Goal: Check status: Check status

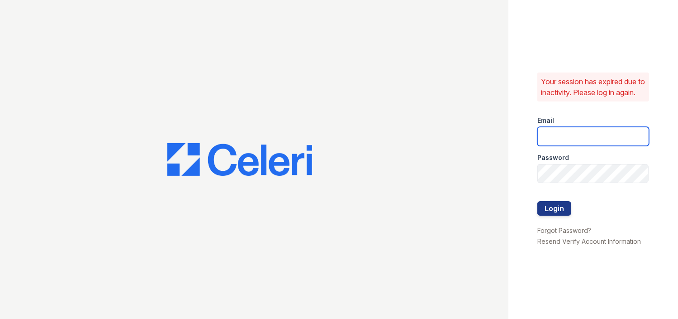
click at [588, 146] on input "email" at bounding box center [594, 136] width 112 height 19
type input "arrivehollywood@trinity-pm.com"
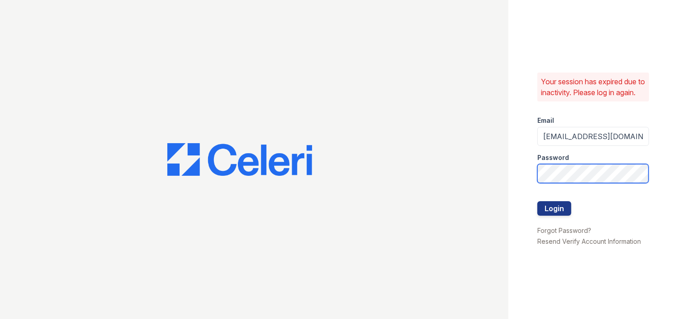
click at [538, 201] on button "Login" at bounding box center [555, 208] width 34 height 14
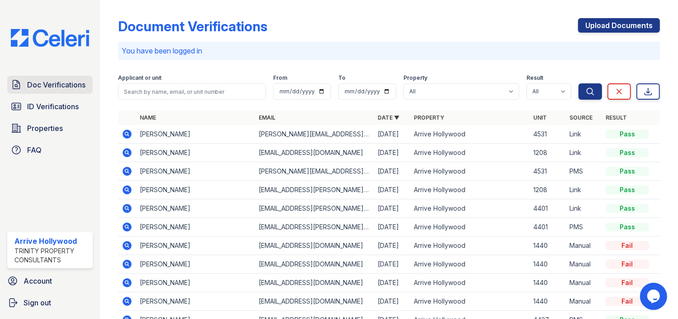
click at [35, 88] on span "Doc Verifications" at bounding box center [56, 84] width 58 height 11
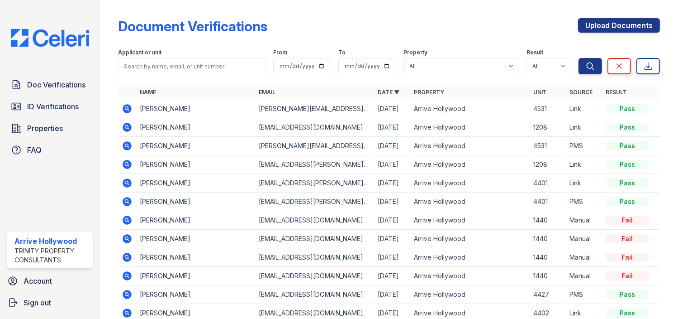
click at [129, 129] on icon at bounding box center [127, 127] width 11 height 11
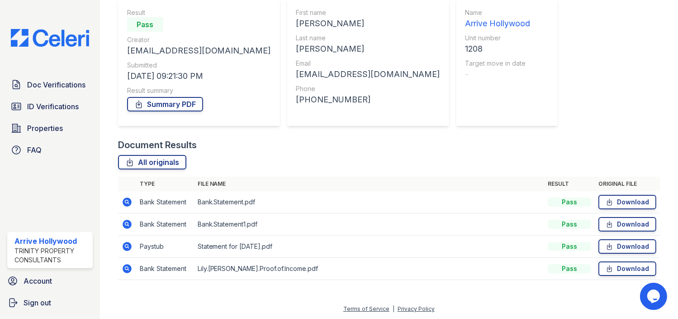
scroll to position [85, 0]
click at [125, 201] on icon at bounding box center [126, 201] width 2 height 2
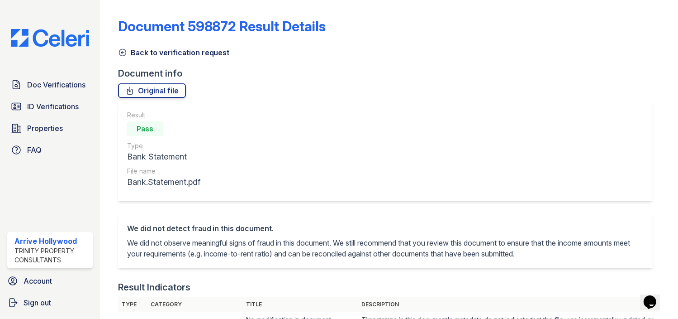
click at [124, 54] on icon at bounding box center [122, 52] width 9 height 9
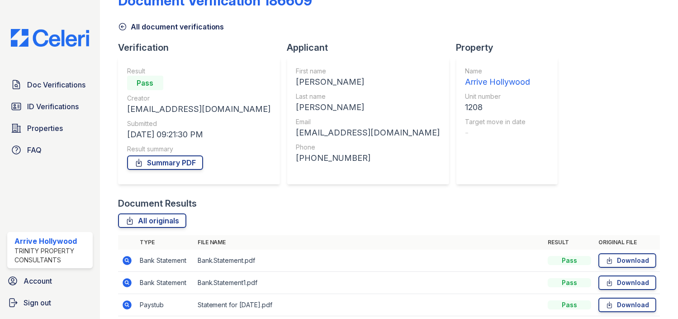
scroll to position [85, 0]
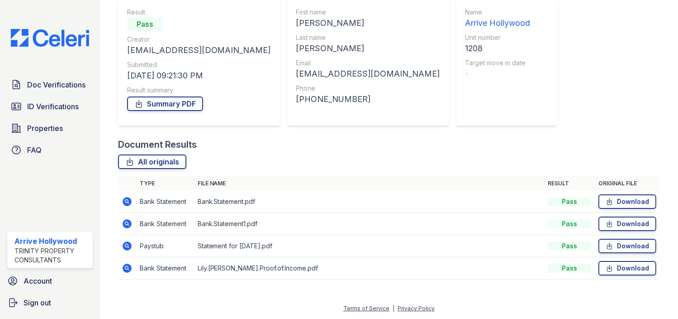
click at [127, 225] on icon at bounding box center [127, 223] width 9 height 9
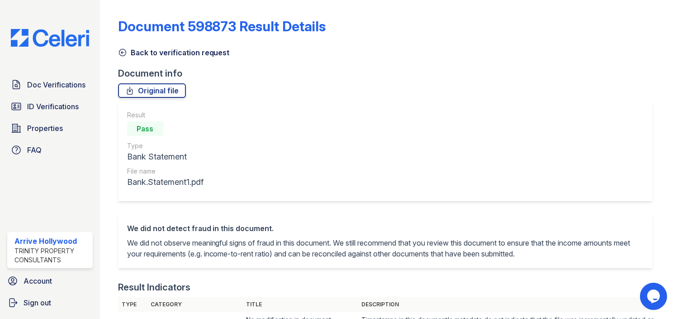
click at [119, 53] on icon at bounding box center [122, 52] width 7 height 7
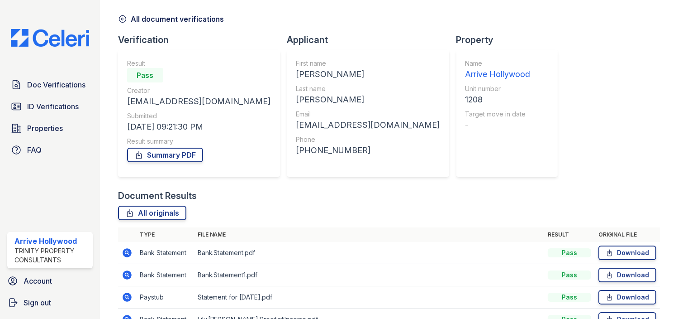
scroll to position [85, 0]
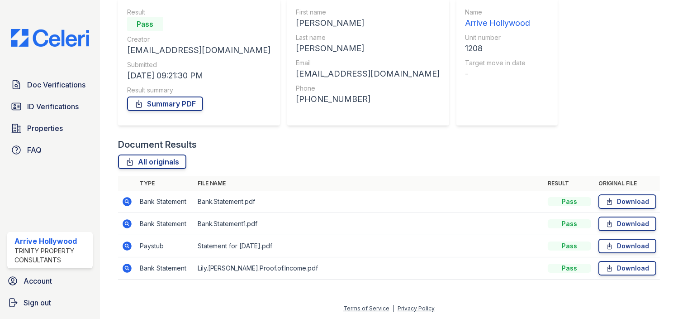
click at [126, 200] on icon at bounding box center [126, 201] width 2 height 2
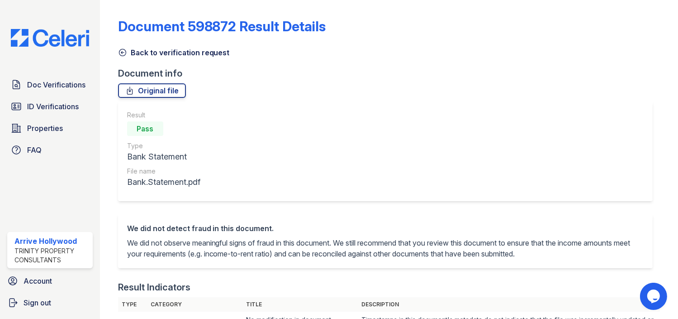
click at [121, 53] on icon at bounding box center [122, 52] width 9 height 9
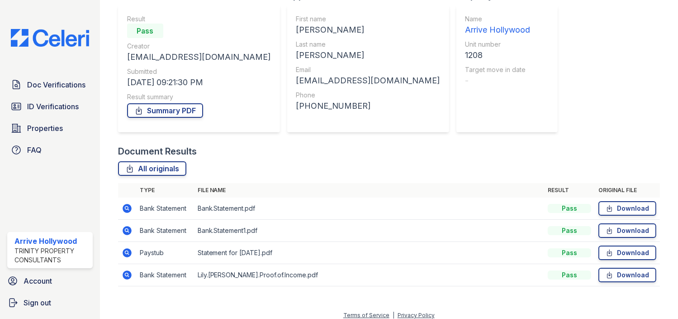
scroll to position [85, 0]
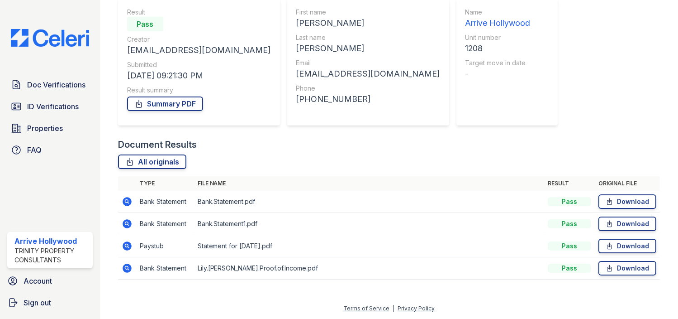
click at [127, 246] on icon at bounding box center [127, 245] width 11 height 11
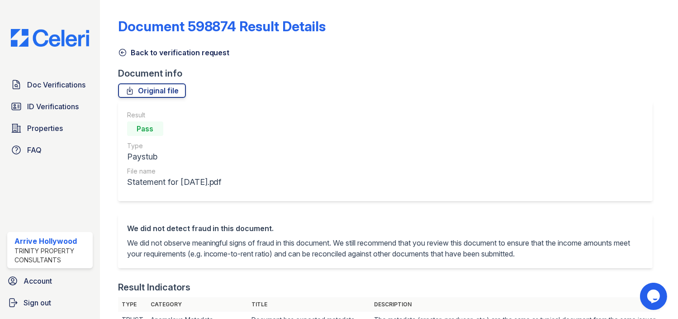
click at [119, 52] on icon at bounding box center [122, 52] width 9 height 9
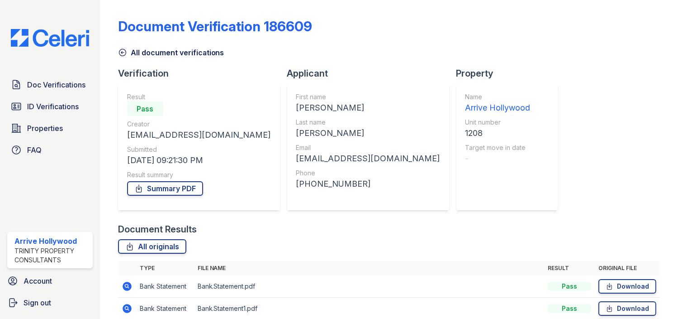
click at [126, 53] on icon at bounding box center [122, 52] width 9 height 9
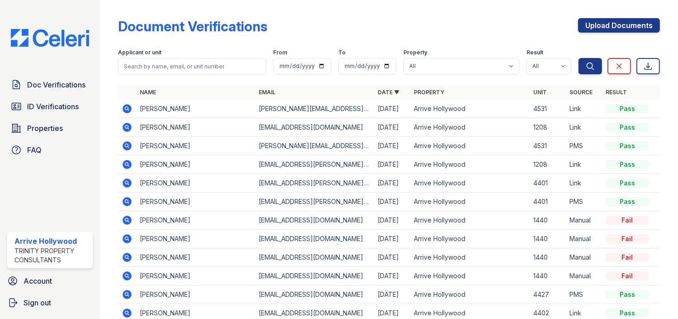
click at [127, 129] on icon at bounding box center [127, 127] width 9 height 9
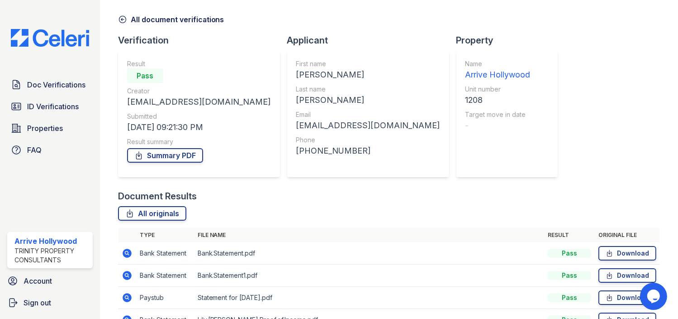
scroll to position [85, 0]
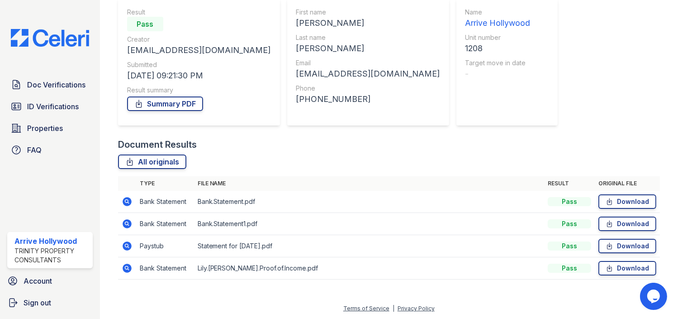
click at [129, 267] on icon at bounding box center [127, 267] width 9 height 9
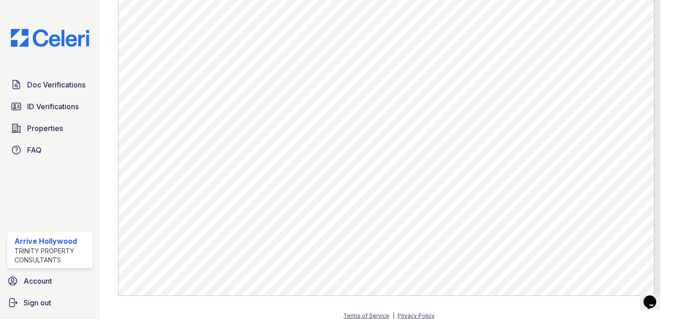
scroll to position [469, 0]
